Goal: Task Accomplishment & Management: Complete application form

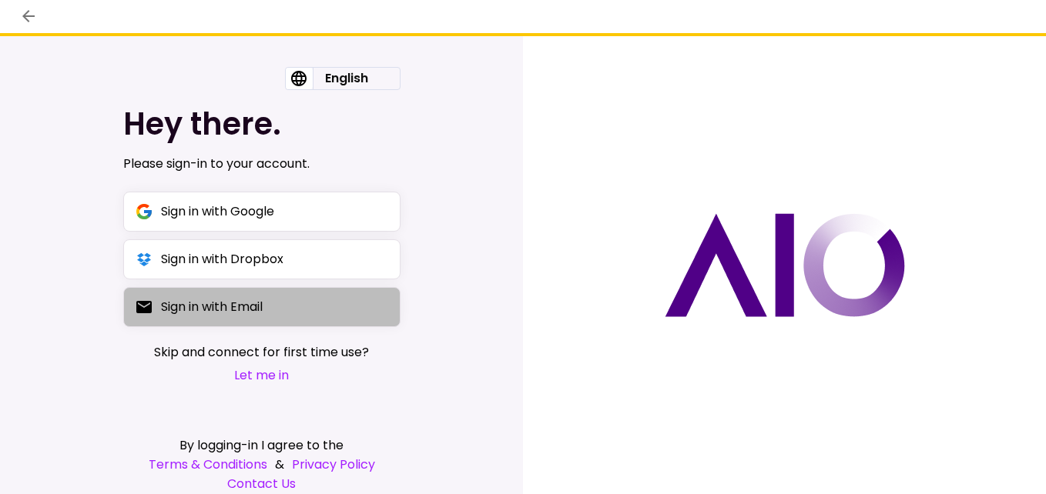
click at [263, 311] on div "Sign in with Email" at bounding box center [212, 306] width 102 height 19
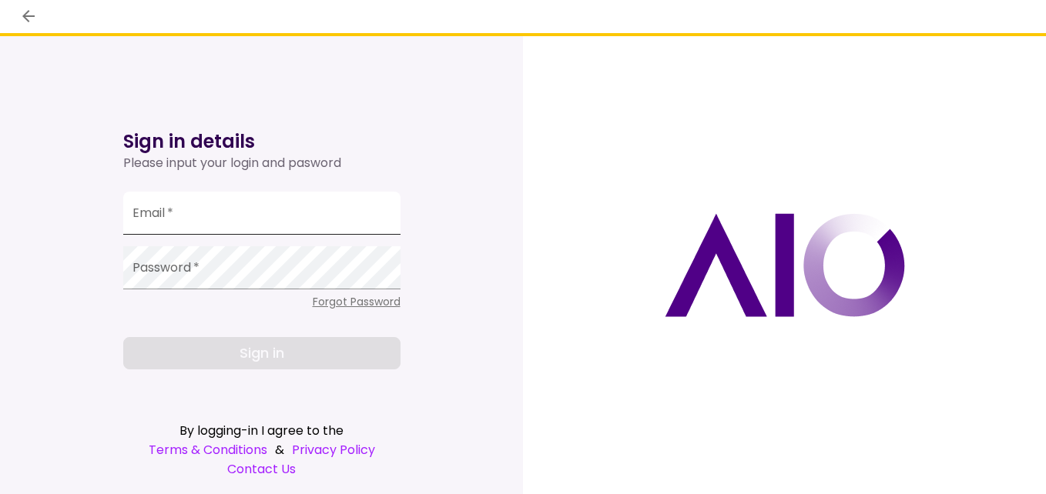
click at [239, 214] on input "Email   *" at bounding box center [261, 213] width 277 height 43
type input "**********"
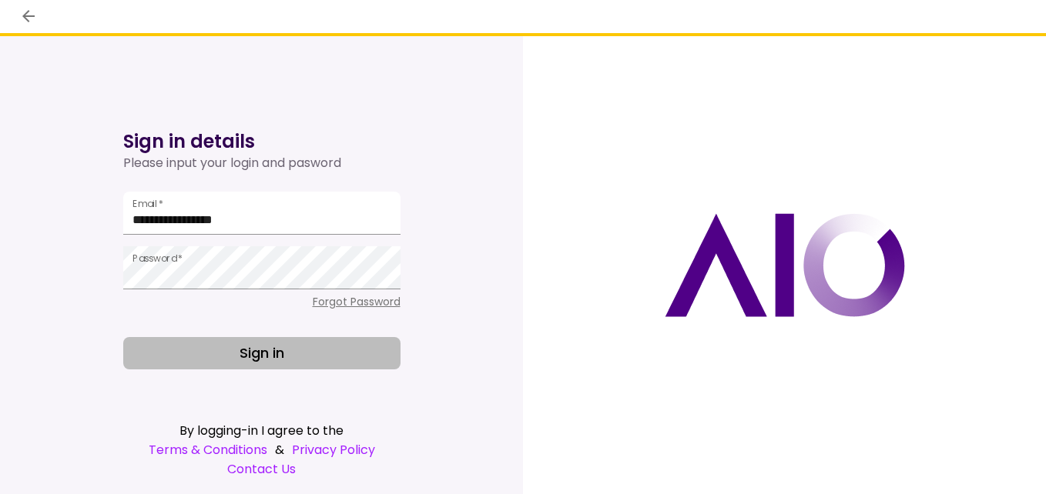
click at [252, 354] on button "Sign in" at bounding box center [261, 353] width 277 height 32
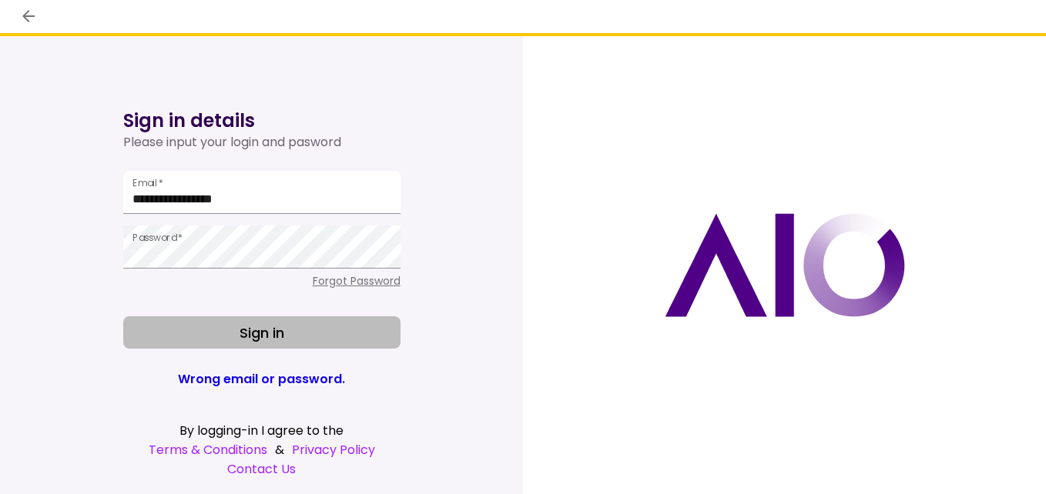
click at [254, 331] on button "Sign in" at bounding box center [261, 332] width 277 height 32
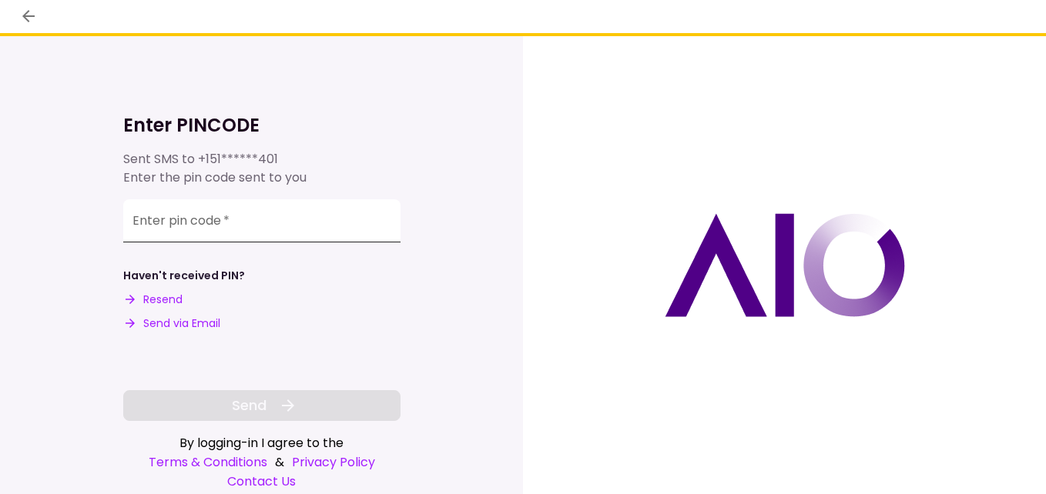
click at [203, 231] on input "Enter pin code   *" at bounding box center [261, 220] width 277 height 43
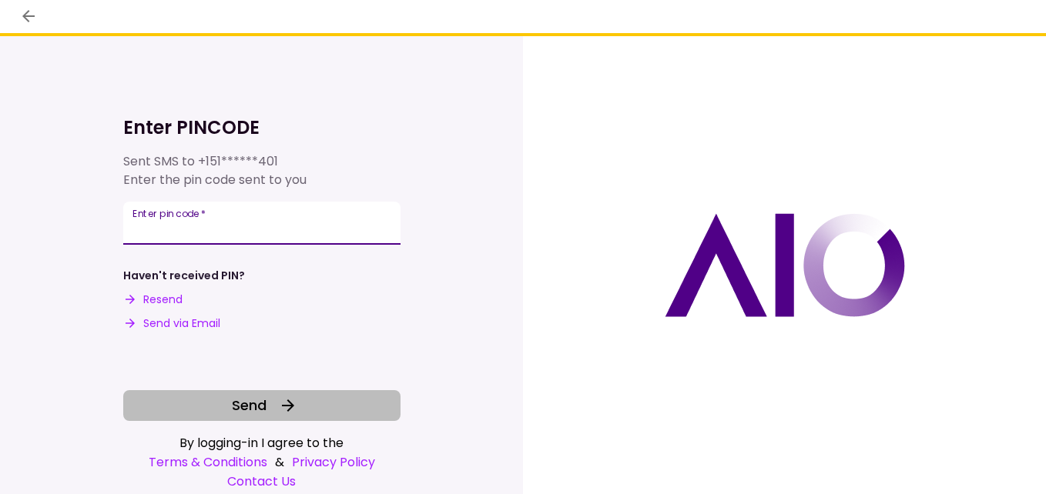
type input "******"
click at [231, 399] on button "Send" at bounding box center [261, 405] width 277 height 31
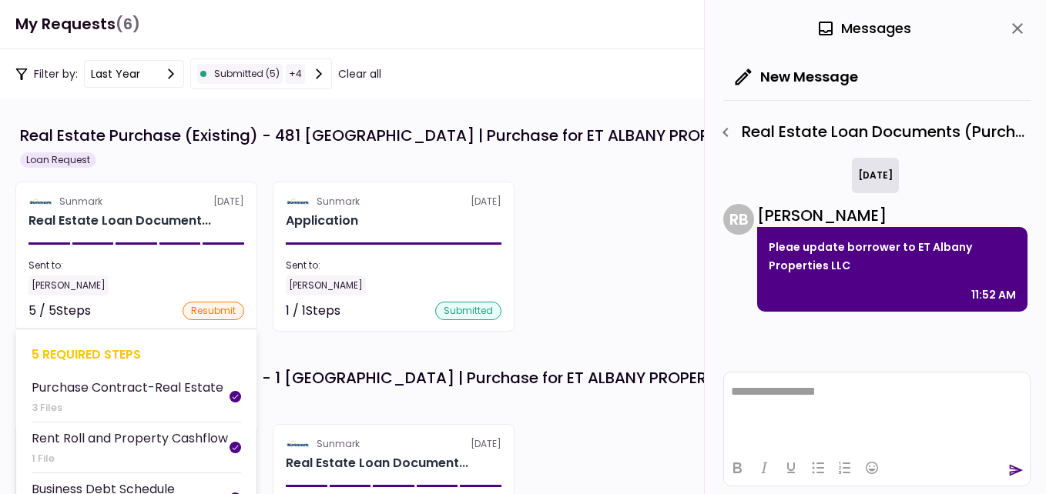
click at [75, 309] on div "5 / 5 Steps" at bounding box center [59, 311] width 62 height 18
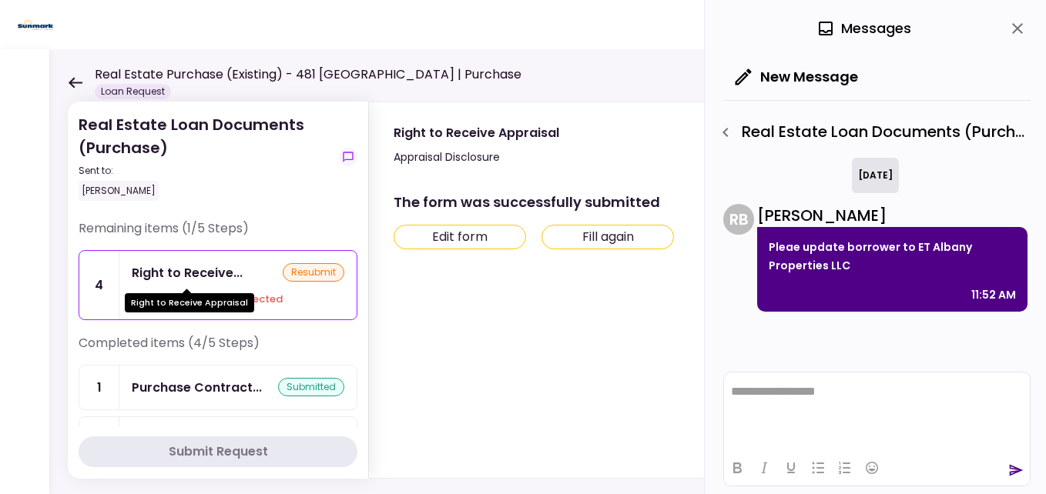
click at [222, 270] on div "Right to Receive..." at bounding box center [187, 272] width 111 height 19
click at [264, 299] on div "Your file has been rejected" at bounding box center [238, 299] width 212 height 15
click at [473, 238] on button "Edit form" at bounding box center [459, 237] width 132 height 25
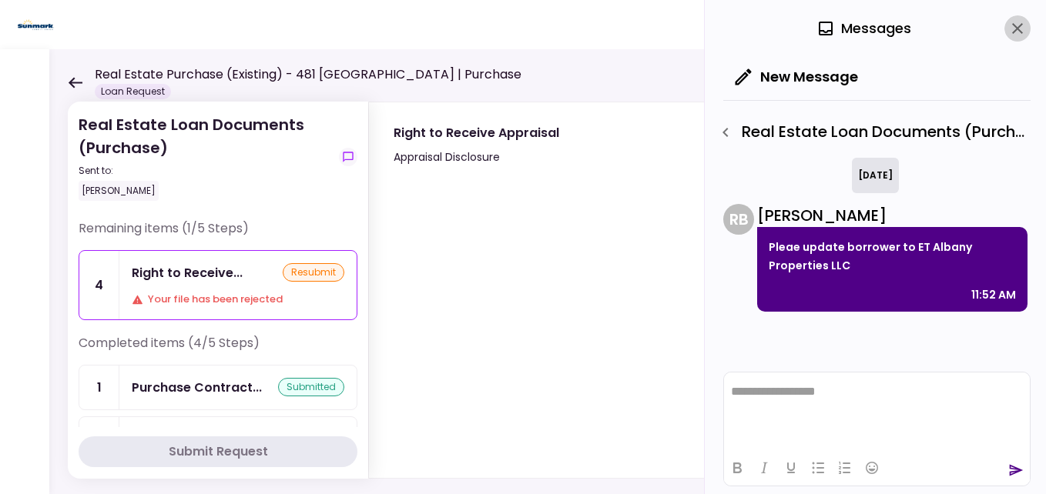
click at [1022, 35] on icon "close" at bounding box center [1017, 28] width 18 height 18
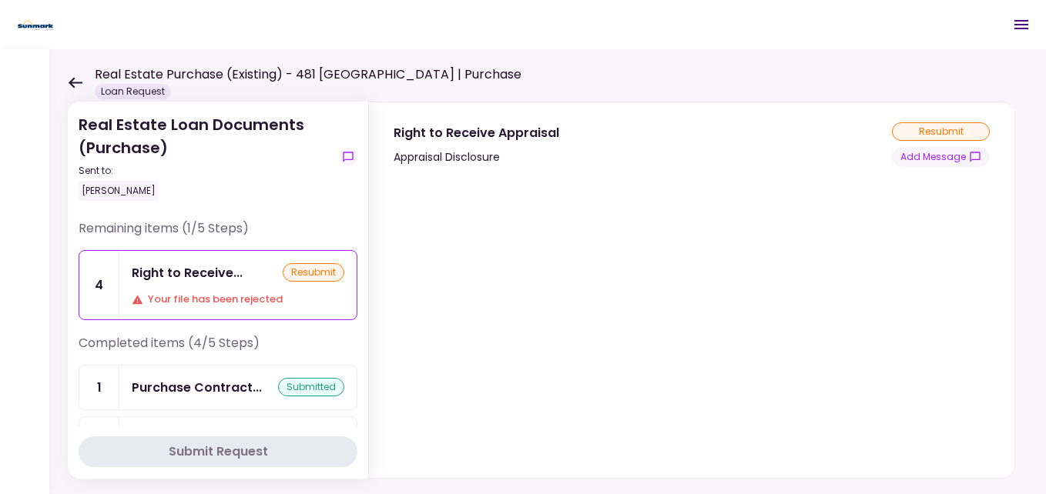
click at [939, 130] on div "resubmit" at bounding box center [941, 131] width 98 height 18
